Goal: Task Accomplishment & Management: Manage account settings

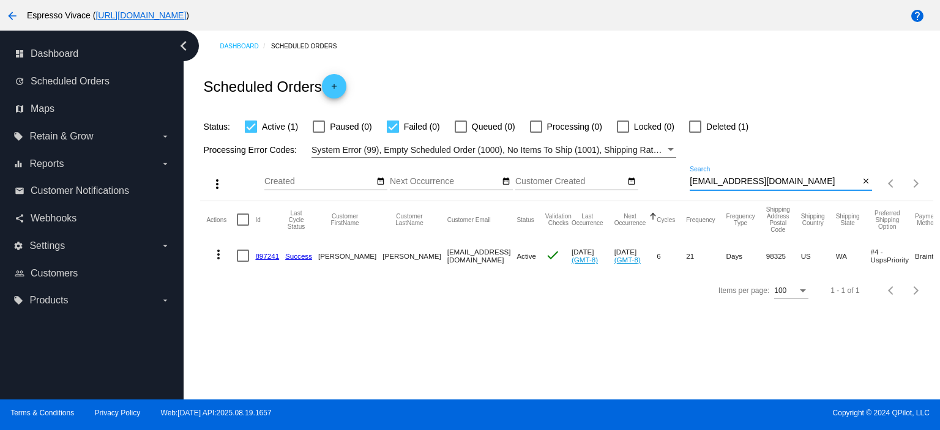
drag, startPoint x: 791, startPoint y: 179, endPoint x: 666, endPoint y: 178, distance: 124.9
click at [666, 178] on div "more_vert Aug Jan Feb Mar [DATE]" at bounding box center [566, 179] width 733 height 43
paste input "[EMAIL_ADDRESS]"
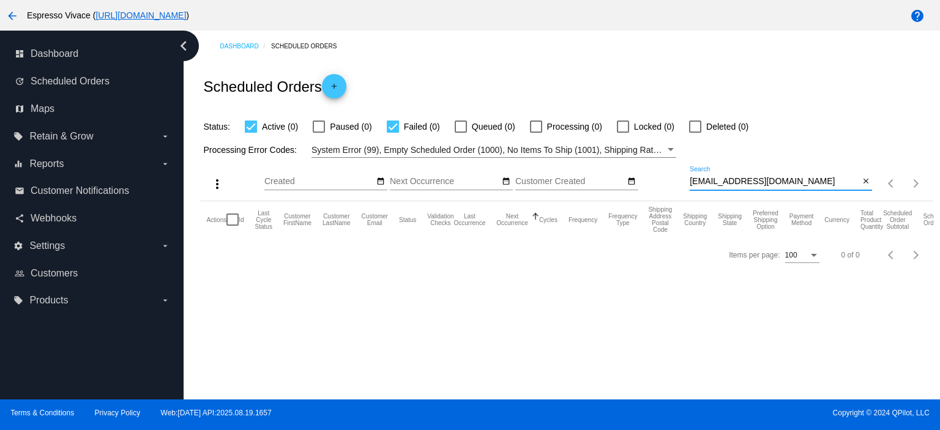
type input "[EMAIL_ADDRESS][DOMAIN_NAME]"
click at [694, 129] on div at bounding box center [695, 127] width 12 height 12
click at [695, 133] on input "Deleted (0)" at bounding box center [695, 133] width 1 height 1
checkbox input "true"
drag, startPoint x: 812, startPoint y: 176, endPoint x: 626, endPoint y: 152, distance: 187.6
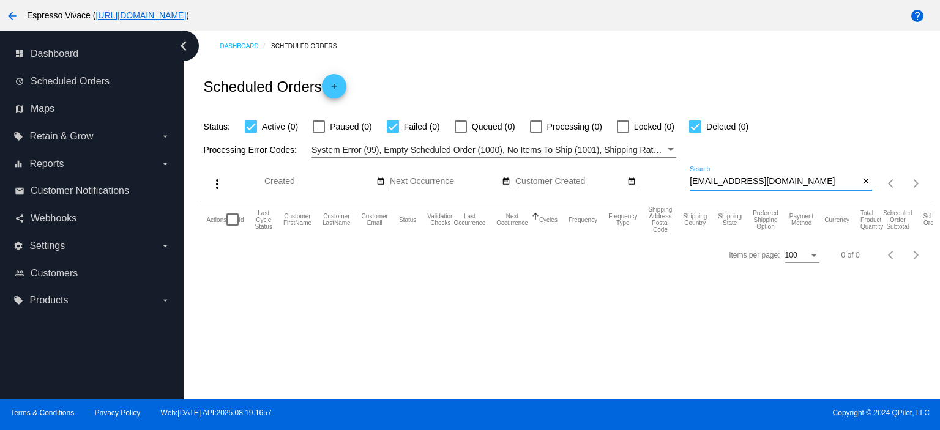
click at [626, 153] on app-dashboard-scheduled-orders "Scheduled Orders add Status: Active (0) Paused (0) Failed (0) Queued (0) Proces…" at bounding box center [566, 167] width 733 height 211
paste input "faconventi"
drag, startPoint x: 664, startPoint y: 163, endPoint x: 634, endPoint y: 159, distance: 29.7
click at [629, 160] on div "more_vert Aug Jan Feb Mar [DATE]" at bounding box center [566, 179] width 733 height 43
paste input "[EMAIL_ADDRESS]"
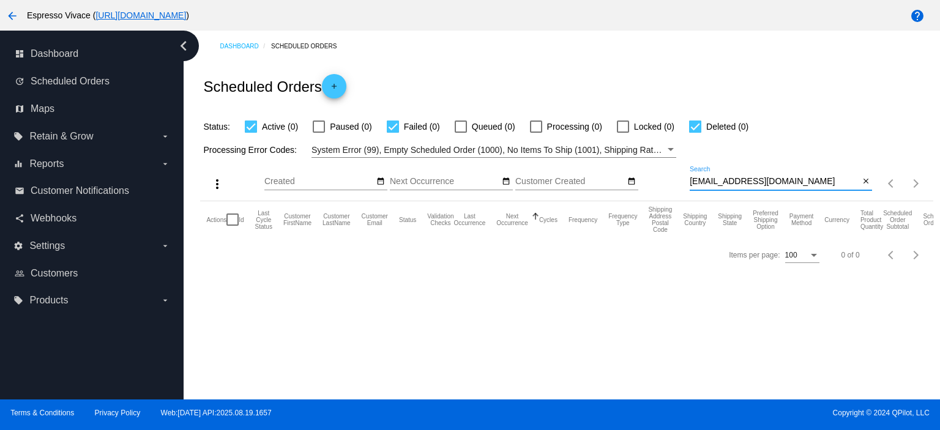
drag, startPoint x: 802, startPoint y: 181, endPoint x: 497, endPoint y: 157, distance: 305.8
click at [491, 157] on app-dashboard-scheduled-orders "Scheduled Orders add Status: Active (0) Paused (0) Failed (0) Queued (0) Proces…" at bounding box center [566, 167] width 733 height 211
paste input "ammar_b2"
drag, startPoint x: 812, startPoint y: 183, endPoint x: 556, endPoint y: 148, distance: 258.3
click at [556, 148] on app-dashboard-scheduled-orders "Scheduled Orders add Status: Active (0) Paused (0) Failed (0) Queued (0) Proces…" at bounding box center [566, 167] width 733 height 211
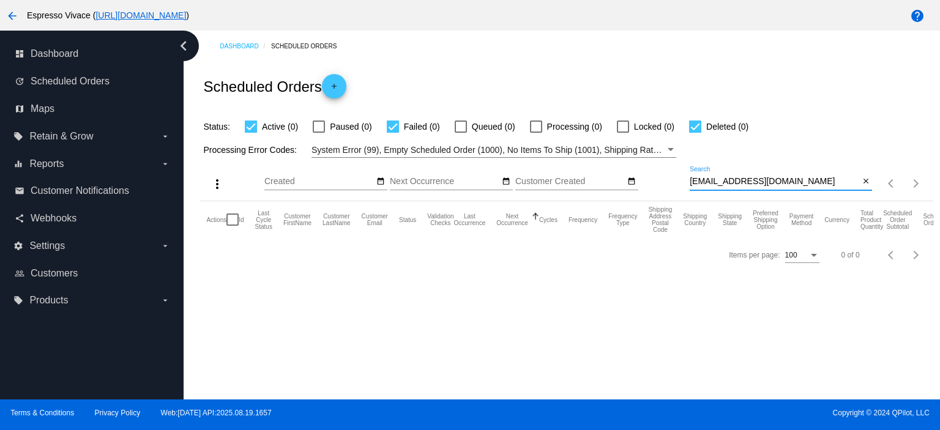
paste input "[EMAIL_ADDRESS]"
drag, startPoint x: 788, startPoint y: 178, endPoint x: 649, endPoint y: 165, distance: 139.5
click at [649, 165] on div "more_vert Aug Jan Feb Mar [DATE]" at bounding box center [566, 179] width 733 height 43
paste input "kasia.neuro"
drag, startPoint x: 796, startPoint y: 183, endPoint x: 534, endPoint y: 149, distance: 263.5
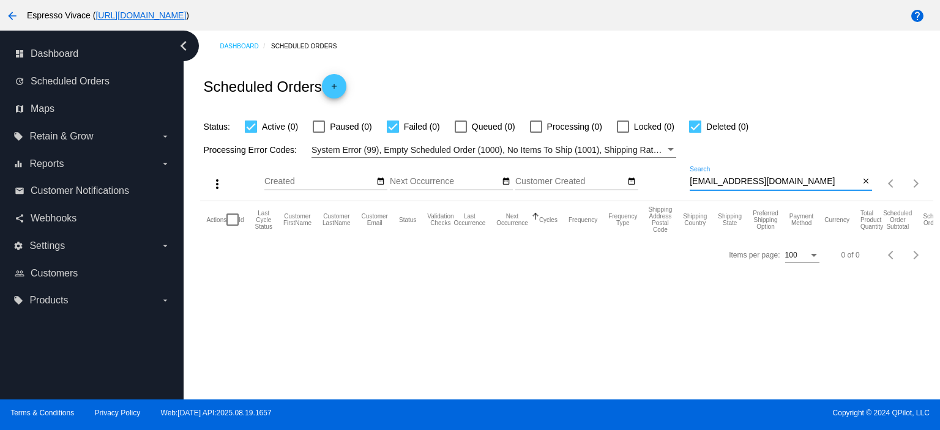
click at [534, 150] on app-dashboard-scheduled-orders "Scheduled Orders add Status: Active (0) Paused (0) Failed (0) Queued (0) Proces…" at bounding box center [566, 167] width 733 height 211
paste input "ballurch"
drag, startPoint x: 814, startPoint y: 183, endPoint x: 524, endPoint y: 162, distance: 290.9
click at [529, 159] on div "more_vert Aug Jan Feb Mar [DATE]" at bounding box center [566, 179] width 733 height 43
paste input "[EMAIL_ADDRESS][DOMAIN_NAME]"
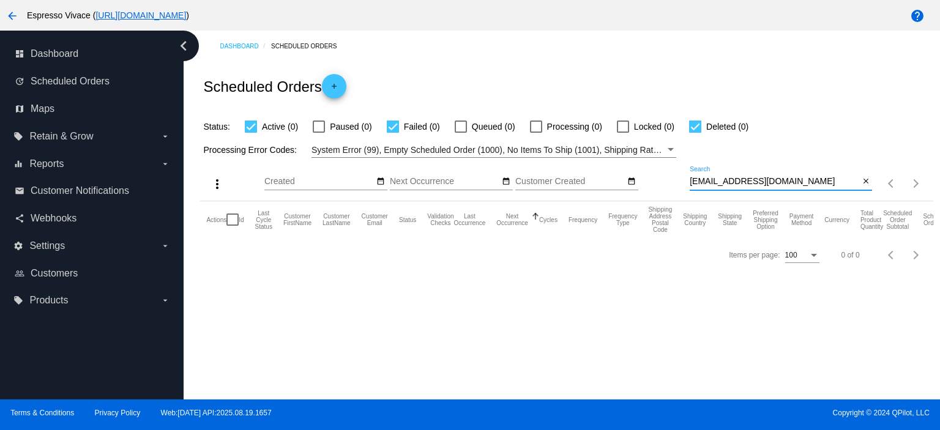
drag, startPoint x: 832, startPoint y: 182, endPoint x: 561, endPoint y: 168, distance: 271.6
click at [561, 168] on div "more_vert Aug Jan Feb Mar [DATE]" at bounding box center [566, 179] width 733 height 43
paste input "[EMAIL_ADDRESS][DOMAIN_NAME]"
drag, startPoint x: 800, startPoint y: 178, endPoint x: 613, endPoint y: 170, distance: 186.9
click at [610, 169] on div "more_vert Aug Jan Feb Mar [DATE]" at bounding box center [566, 179] width 733 height 43
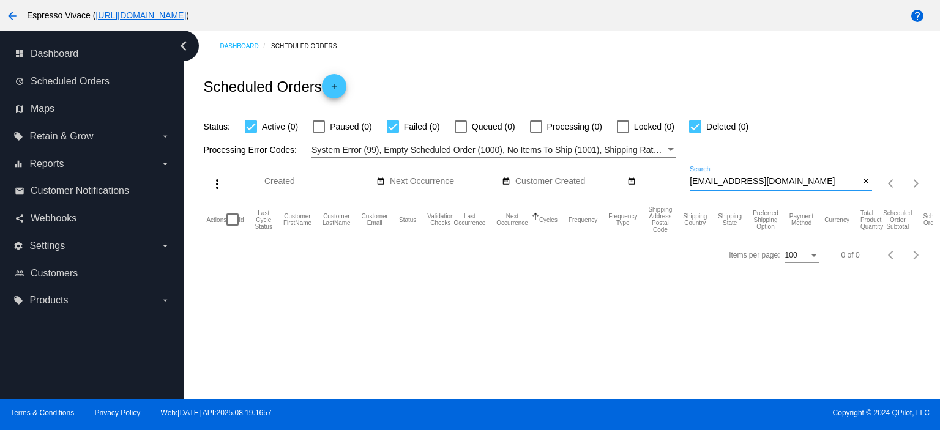
paste input "adrianhuang123"
drag, startPoint x: 808, startPoint y: 181, endPoint x: 643, endPoint y: 176, distance: 164.7
click at [643, 176] on div "more_vert Aug Jan Feb Mar [DATE]" at bounding box center [566, 179] width 733 height 43
paste input "obs0811"
drag, startPoint x: 799, startPoint y: 187, endPoint x: 750, endPoint y: 178, distance: 49.7
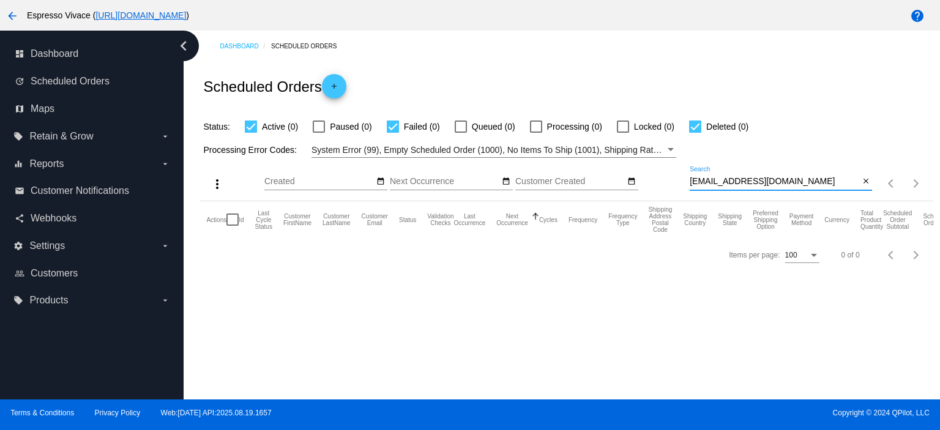
click at [601, 163] on div "more_vert Aug Jan Feb Mar [DATE]" at bounding box center [566, 179] width 733 height 43
paste input "manuelhollowaasd"
drag, startPoint x: 814, startPoint y: 178, endPoint x: 632, endPoint y: 178, distance: 182.4
click at [632, 178] on div "more_vert Aug Jan Feb Mar [DATE]" at bounding box center [566, 179] width 733 height 43
paste input "teoholloway"
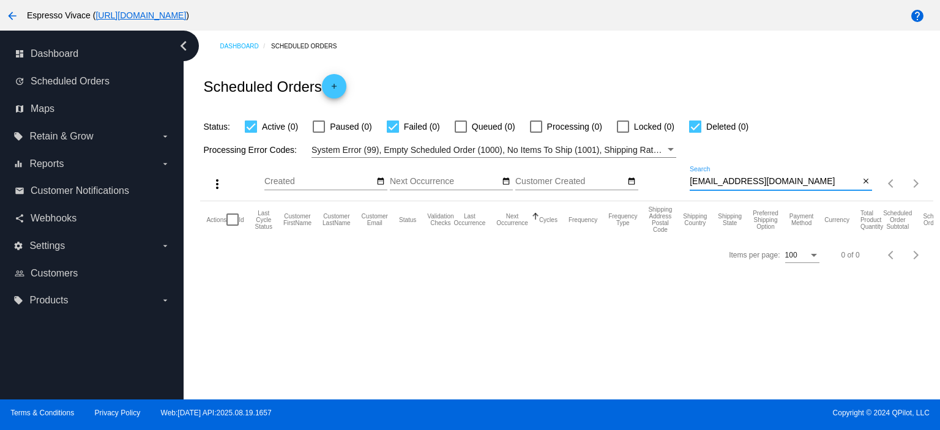
drag, startPoint x: 798, startPoint y: 182, endPoint x: 643, endPoint y: 165, distance: 155.9
click at [656, 167] on div "more_vert Aug Jan Feb Mar [DATE]" at bounding box center [566, 179] width 733 height 43
paste input "Mateoholloway22"
click at [651, 179] on div "more_vert Aug Jan Feb Mar [DATE]" at bounding box center [566, 179] width 733 height 43
paste input "irisschenn"
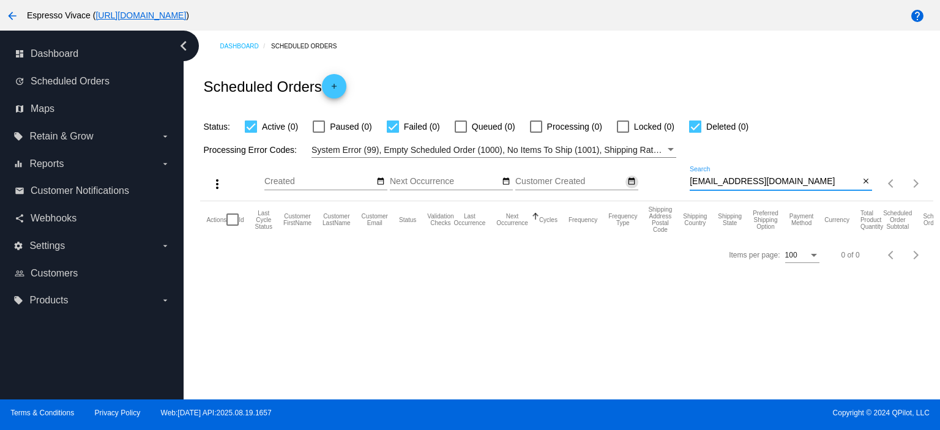
drag, startPoint x: 792, startPoint y: 180, endPoint x: 634, endPoint y: 180, distance: 158.5
click at [634, 180] on div "more_vert Aug Jan Feb Mar [DATE]" at bounding box center [566, 179] width 733 height 43
paste input "[PERSON_NAME].[PERSON_NAME]"
drag, startPoint x: 814, startPoint y: 182, endPoint x: 555, endPoint y: 147, distance: 261.9
click at [555, 147] on app-dashboard-scheduled-orders "Scheduled Orders add Status: Active (0) Paused (0) Failed (0) Queued (0) Proces…" at bounding box center [566, 167] width 733 height 211
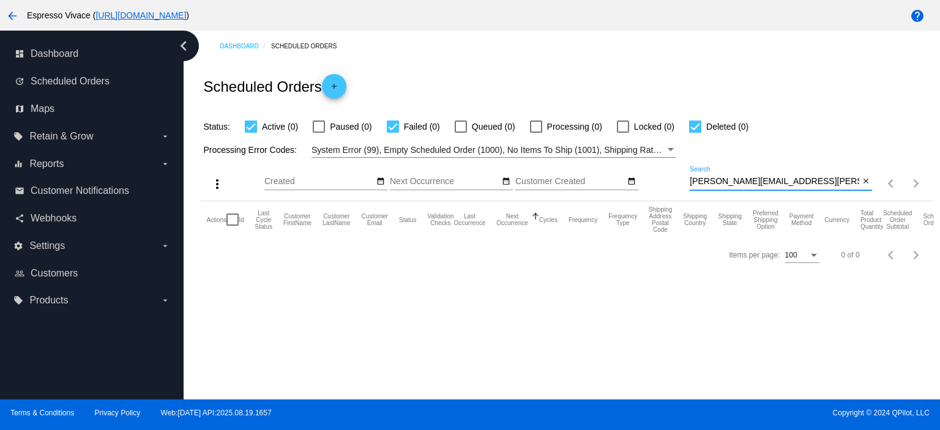
paste input "arianadumadag02"
drag, startPoint x: 821, startPoint y: 181, endPoint x: 632, endPoint y: 154, distance: 190.4
click at [629, 156] on app-dashboard-scheduled-orders "Scheduled Orders add Status: Active (0) Paused (0) Failed (0) Queued (0) Proces…" at bounding box center [566, 167] width 733 height 211
paste input "[EMAIL_ADDRESS]"
drag, startPoint x: 796, startPoint y: 179, endPoint x: 635, endPoint y: 179, distance: 160.4
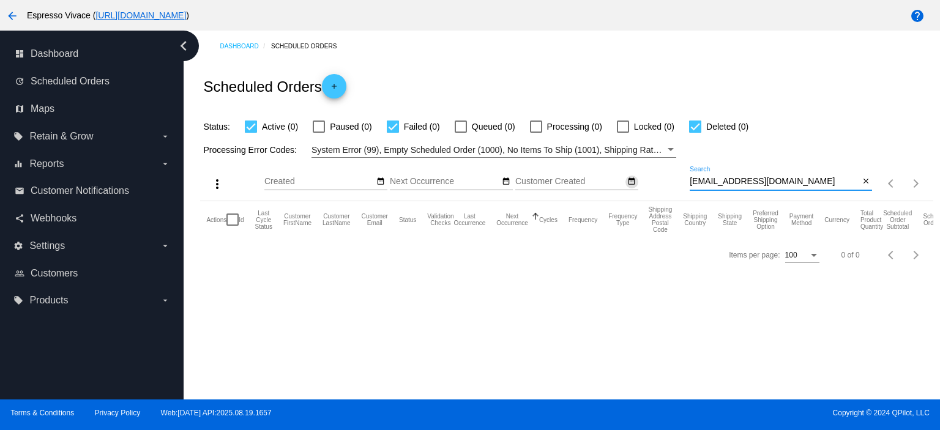
click at [634, 179] on div "more_vert Aug Jan Feb Mar [DATE]" at bounding box center [566, 179] width 733 height 43
paste input "[EMAIL_ADDRESS]"
drag, startPoint x: 813, startPoint y: 183, endPoint x: 607, endPoint y: 160, distance: 208.2
click at [600, 162] on div "more_vert Aug Jan Feb Mar [DATE]" at bounding box center [566, 179] width 733 height 43
paste input "noble.jan845"
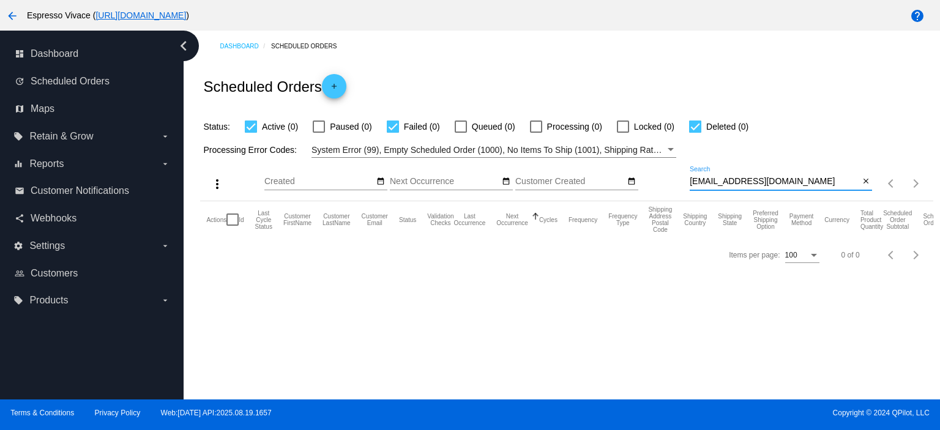
drag, startPoint x: 797, startPoint y: 183, endPoint x: 597, endPoint y: 170, distance: 200.6
click at [595, 171] on div "more_vert Aug Jan Feb Mar [DATE]" at bounding box center [566, 179] width 733 height 43
paste input "[EMAIL_ADDRESS][DOMAIN_NAME]"
drag, startPoint x: 806, startPoint y: 182, endPoint x: 491, endPoint y: 136, distance: 317.9
click at [490, 137] on app-dashboard-scheduled-orders "Scheduled Orders add Status: Active (0) Paused (0) Failed (0) Queued (0) Proces…" at bounding box center [566, 167] width 733 height 211
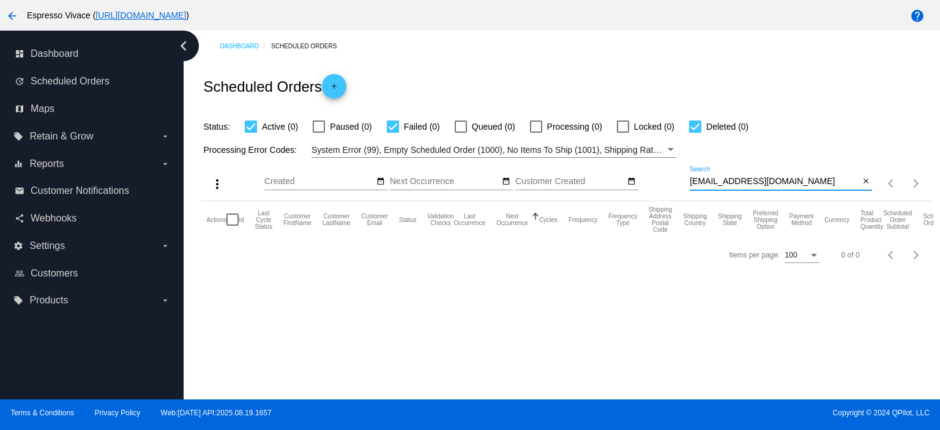
paste input "[PERSON_NAME]"
drag, startPoint x: 828, startPoint y: 182, endPoint x: 647, endPoint y: 181, distance: 180.6
click at [647, 181] on div "more_vert Aug Jan Feb Mar [DATE]" at bounding box center [566, 179] width 733 height 43
paste input "[EMAIL_ADDRESS][DOMAIN_NAME]"
type input "[EMAIL_ADDRESS][DOMAIN_NAME]"
